Goal: Task Accomplishment & Management: Manage account settings

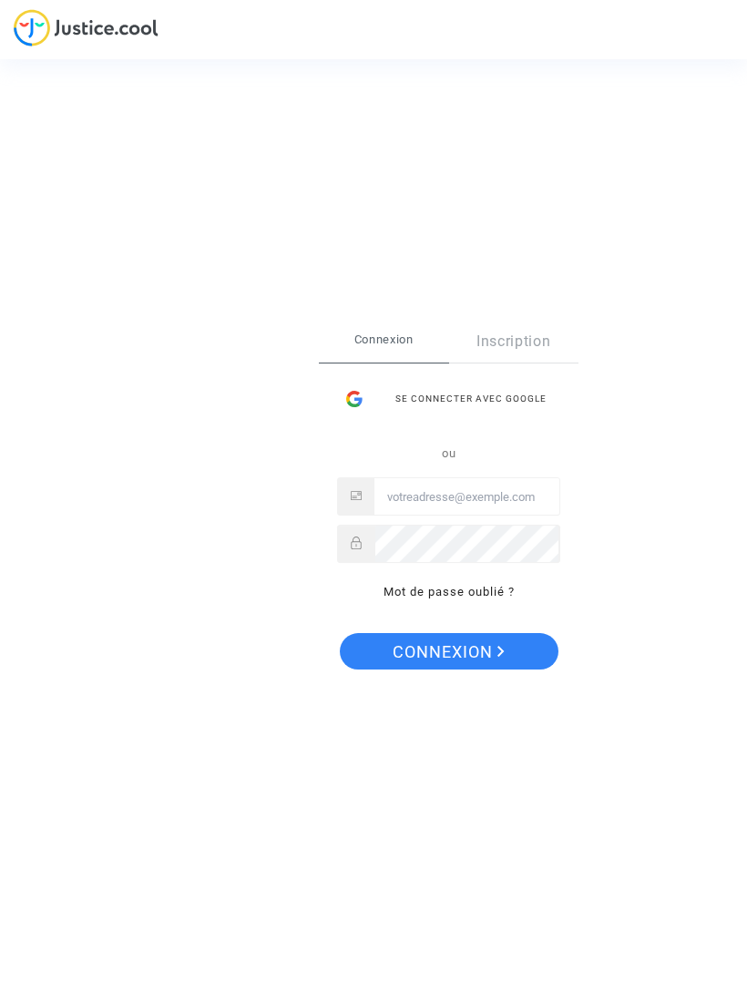
click at [525, 397] on div "Se connecter avec Google" at bounding box center [448, 399] width 223 height 36
